Goal: Task Accomplishment & Management: Manage account settings

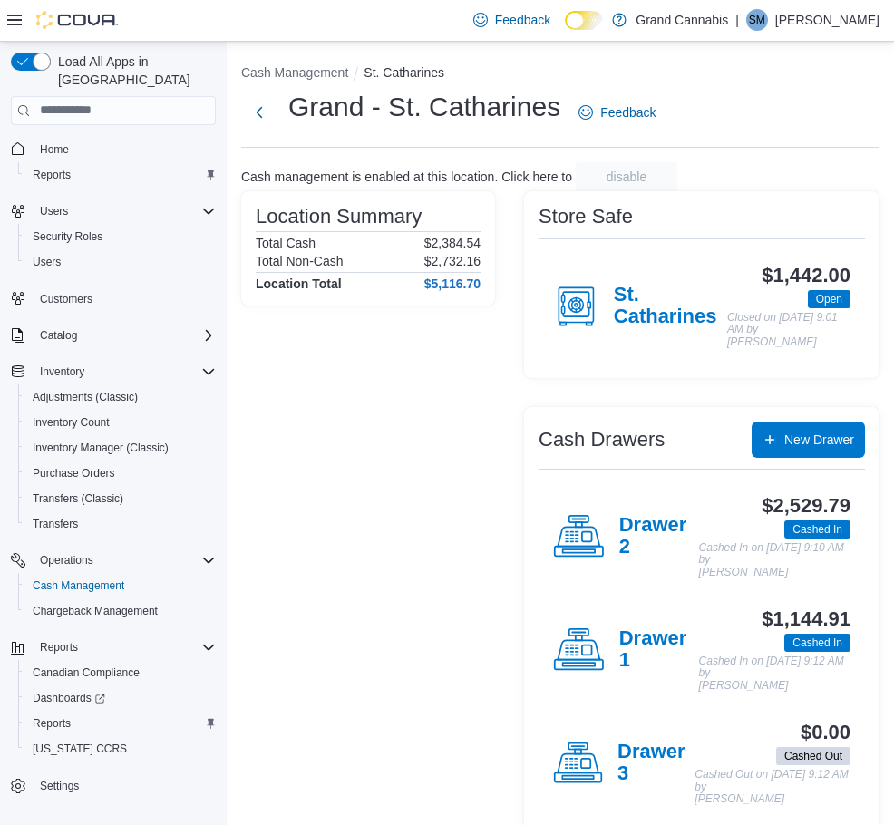
click at [820, 16] on p "[PERSON_NAME]" at bounding box center [827, 20] width 104 height 22
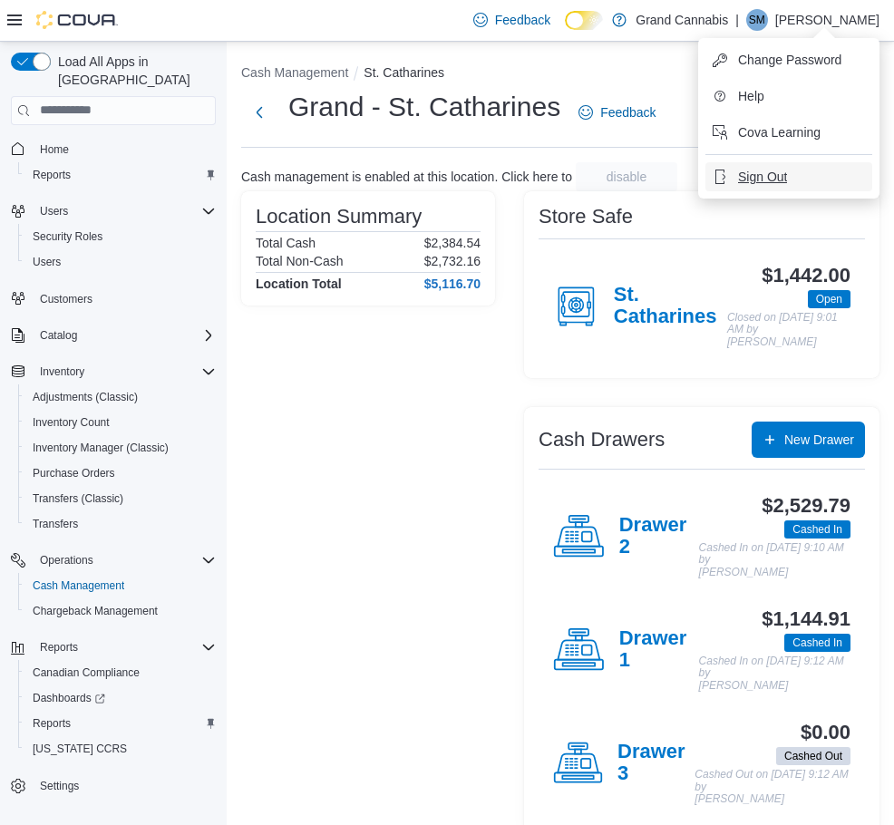
click at [756, 172] on span "Sign Out" at bounding box center [762, 177] width 49 height 18
